Goal: Find specific page/section: Find specific page/section

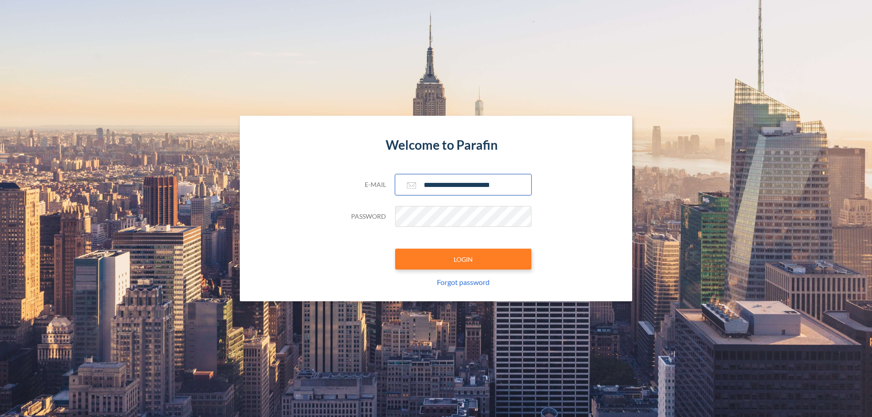
type input "**********"
click at [463, 259] on button "LOGIN" at bounding box center [463, 259] width 136 height 21
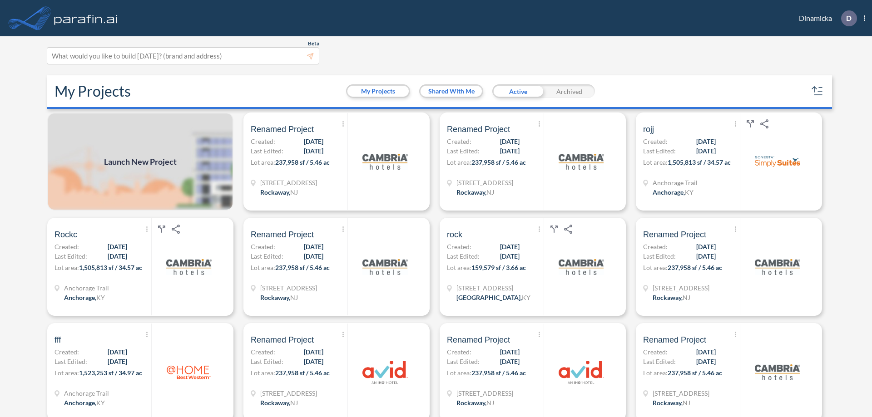
scroll to position [2, 0]
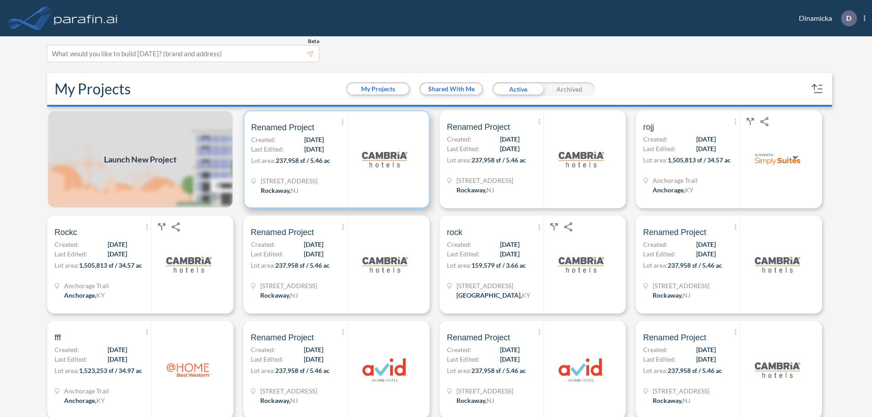
click at [335, 159] on p "Lot area: 237,958 sf / 5.46 ac" at bounding box center [299, 162] width 96 height 13
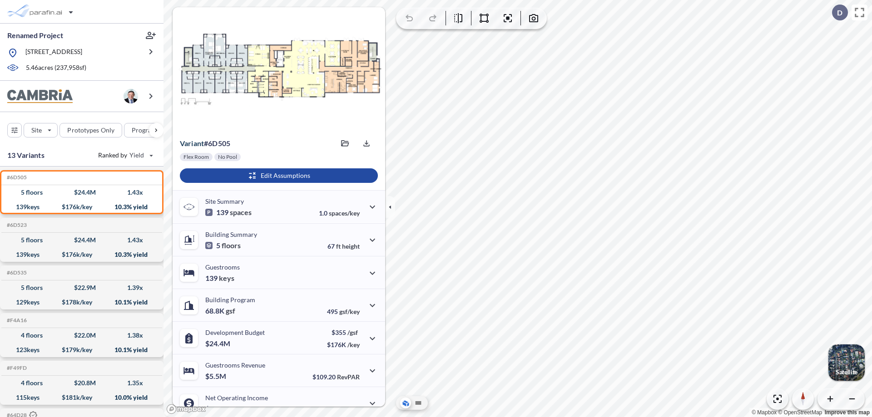
scroll to position [46, 0]
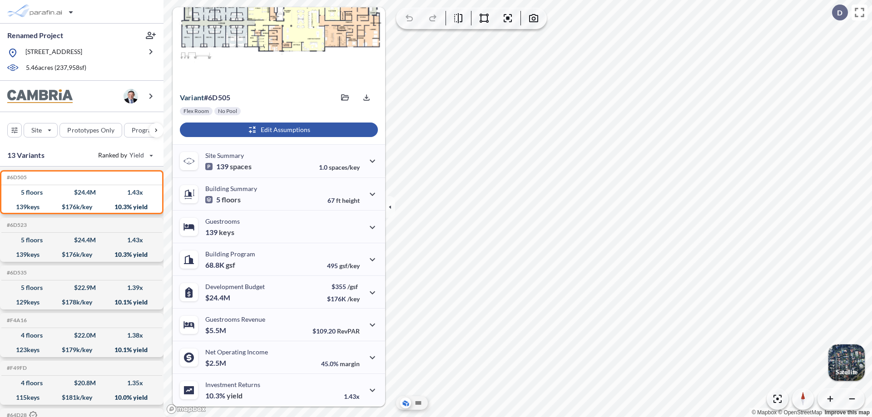
click at [278, 130] on div "button" at bounding box center [279, 130] width 198 height 15
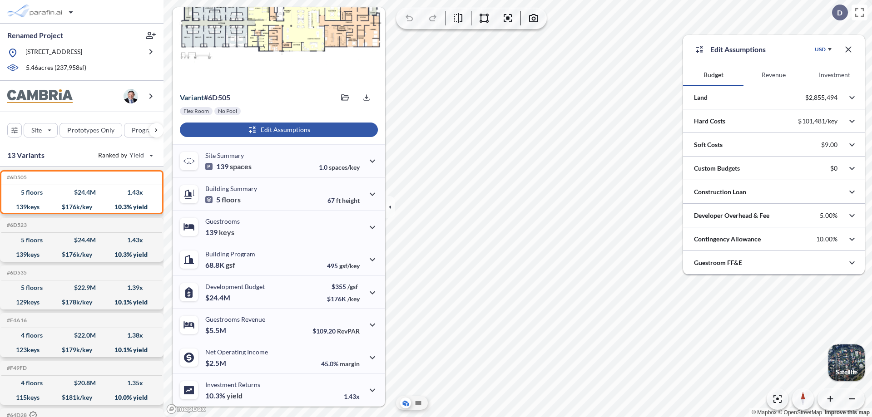
click at [835, 75] on button "Investment" at bounding box center [835, 75] width 60 height 22
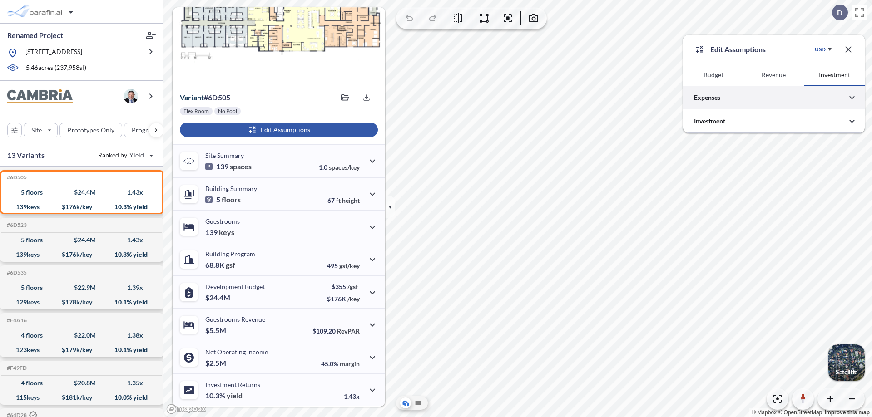
click at [774, 98] on div at bounding box center [774, 97] width 182 height 23
